Goal: Transaction & Acquisition: Purchase product/service

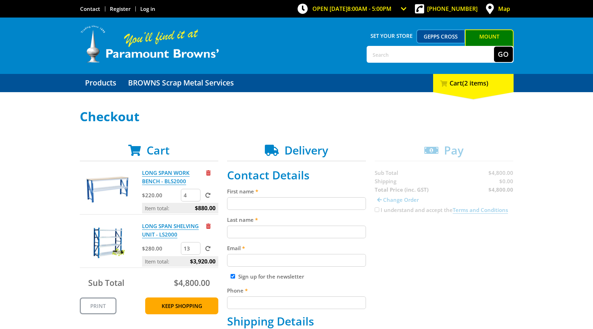
click at [195, 250] on input "13" at bounding box center [191, 248] width 20 height 13
click at [195, 250] on input "12" at bounding box center [191, 248] width 20 height 13
click at [195, 250] on input "11" at bounding box center [191, 248] width 20 height 13
click at [195, 250] on input "10" at bounding box center [191, 248] width 20 height 13
click at [195, 250] on input "9" at bounding box center [191, 248] width 20 height 13
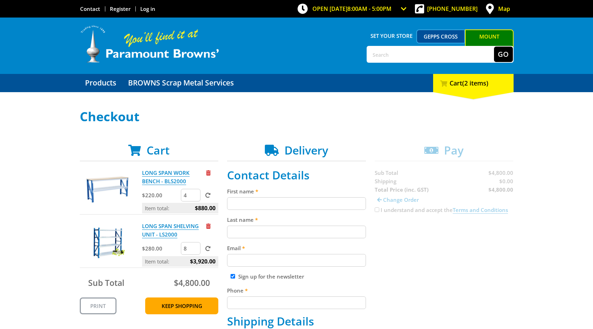
click at [195, 250] on input "8" at bounding box center [191, 248] width 20 height 13
click at [195, 250] on input "7" at bounding box center [191, 248] width 20 height 13
type input "6"
click at [195, 250] on input "6" at bounding box center [191, 248] width 20 height 13
click at [209, 249] on span at bounding box center [207, 248] width 5 height 5
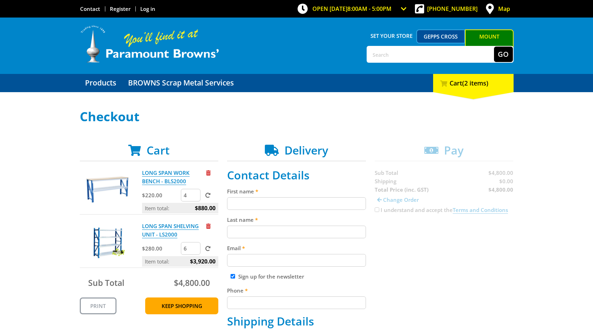
click at [0, 0] on input "submit" at bounding box center [0, 0] width 0 height 0
click at [95, 85] on link "Products" at bounding box center [101, 83] width 42 height 18
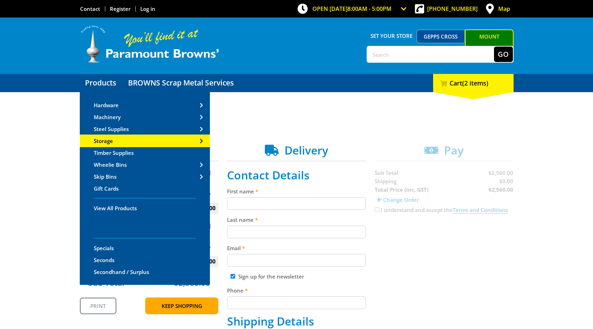
click at [112, 141] on span "Storage" at bounding box center [103, 140] width 19 height 7
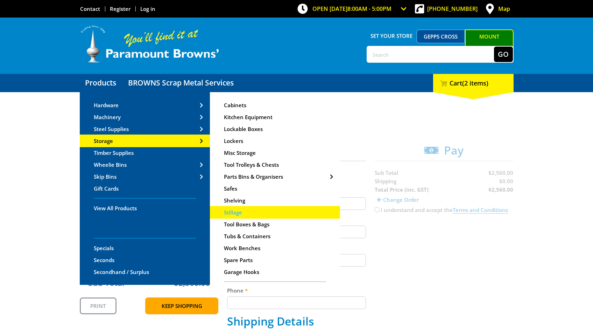
click at [235, 214] on span "Stillage" at bounding box center [233, 212] width 18 height 7
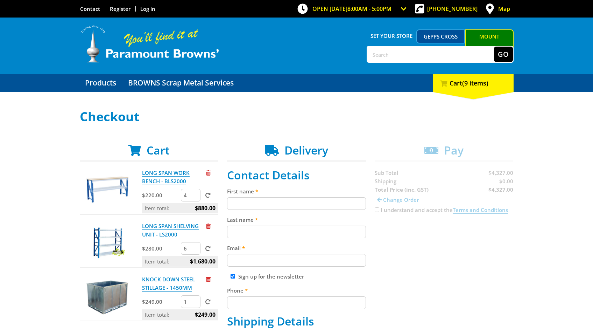
scroll to position [106, 0]
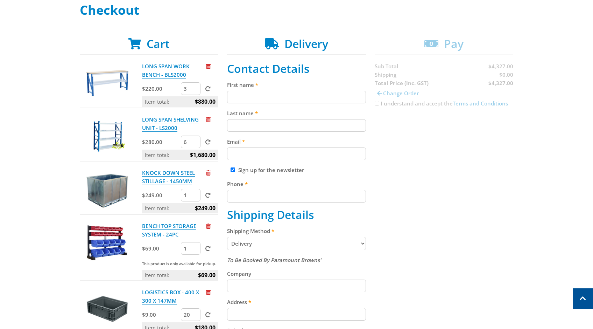
click at [195, 90] on input "3" at bounding box center [191, 88] width 20 height 13
type input "2"
click at [195, 90] on input "2" at bounding box center [191, 88] width 20 height 13
click at [207, 90] on span at bounding box center [207, 88] width 5 height 5
click at [0, 0] on input "submit" at bounding box center [0, 0] width 0 height 0
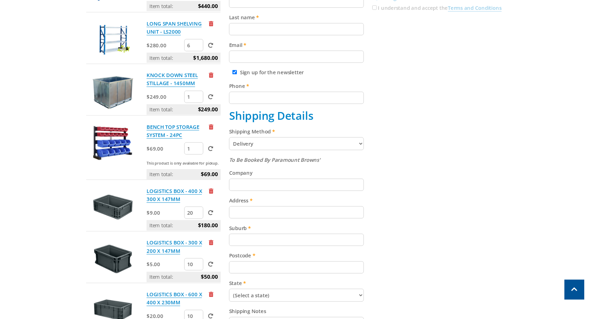
scroll to position [67, 0]
